Goal: Task Accomplishment & Management: Manage account settings

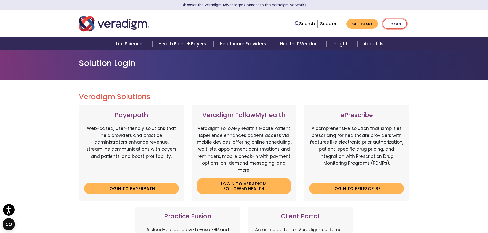
click at [394, 27] on link "Login" at bounding box center [395, 24] width 24 height 10
click at [399, 24] on link "Login" at bounding box center [395, 24] width 24 height 10
